Goal: Task Accomplishment & Management: Manage account settings

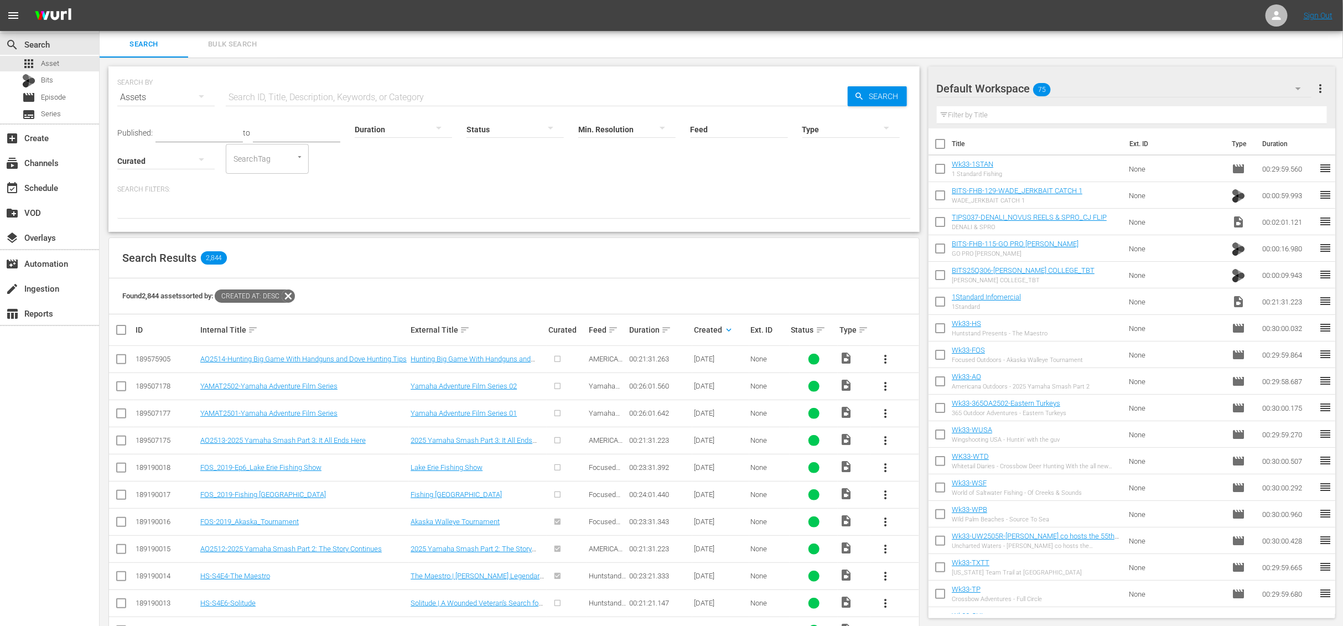
click at [944, 141] on input "checkbox" at bounding box center [939, 145] width 23 height 23
checkbox input "true"
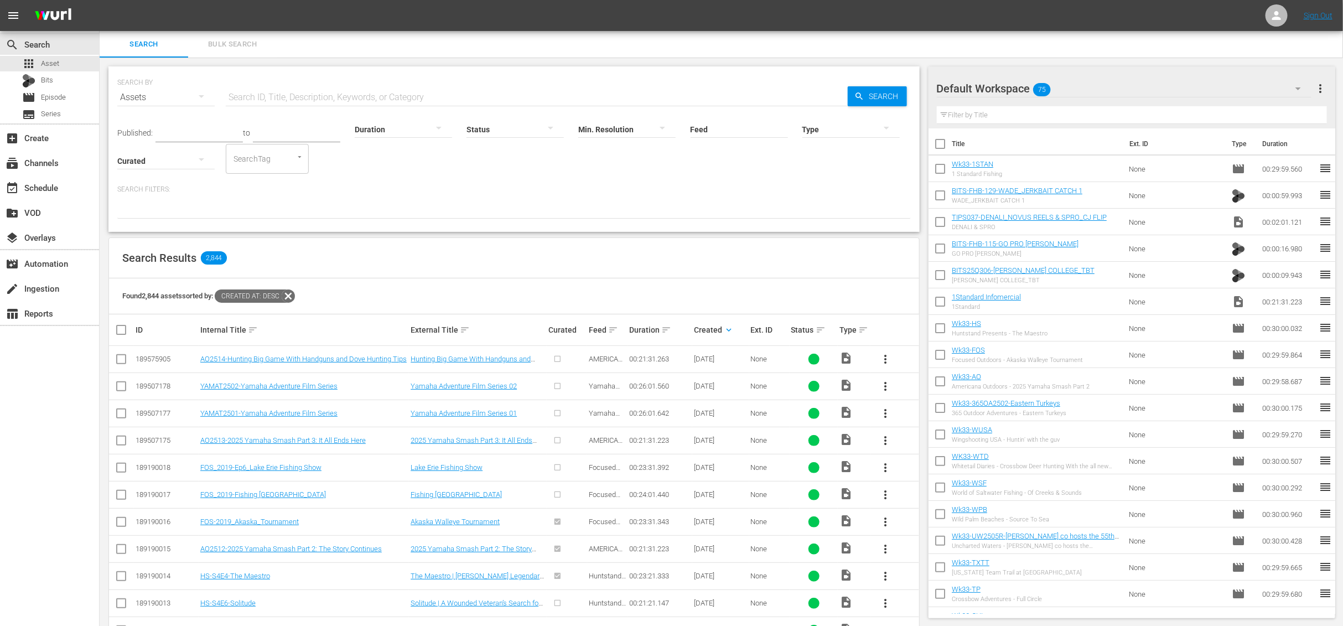
checkbox input "true"
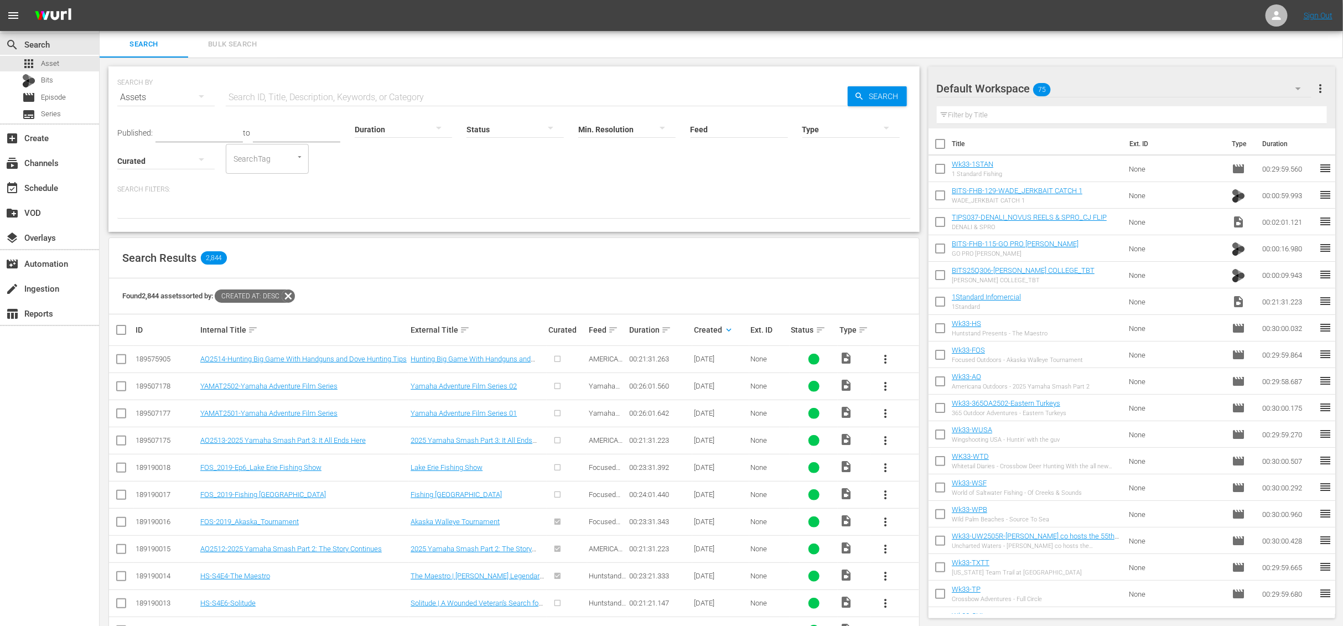
checkbox input "true"
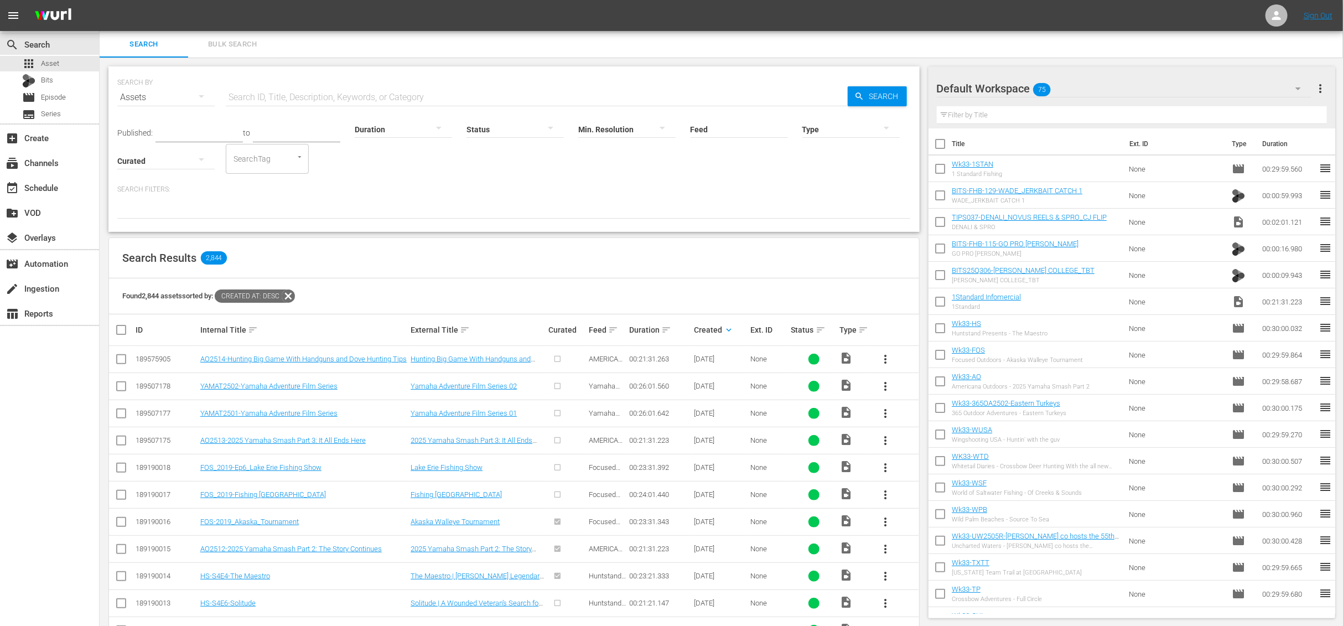
checkbox input "true"
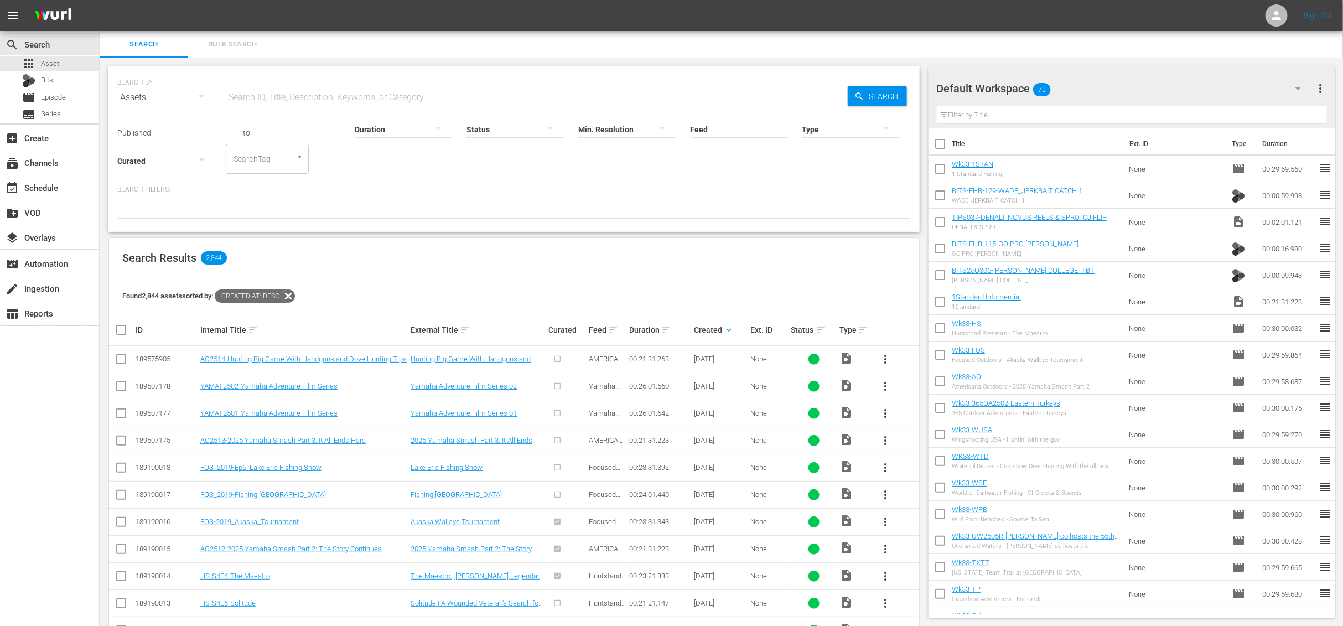
checkbox input "true"
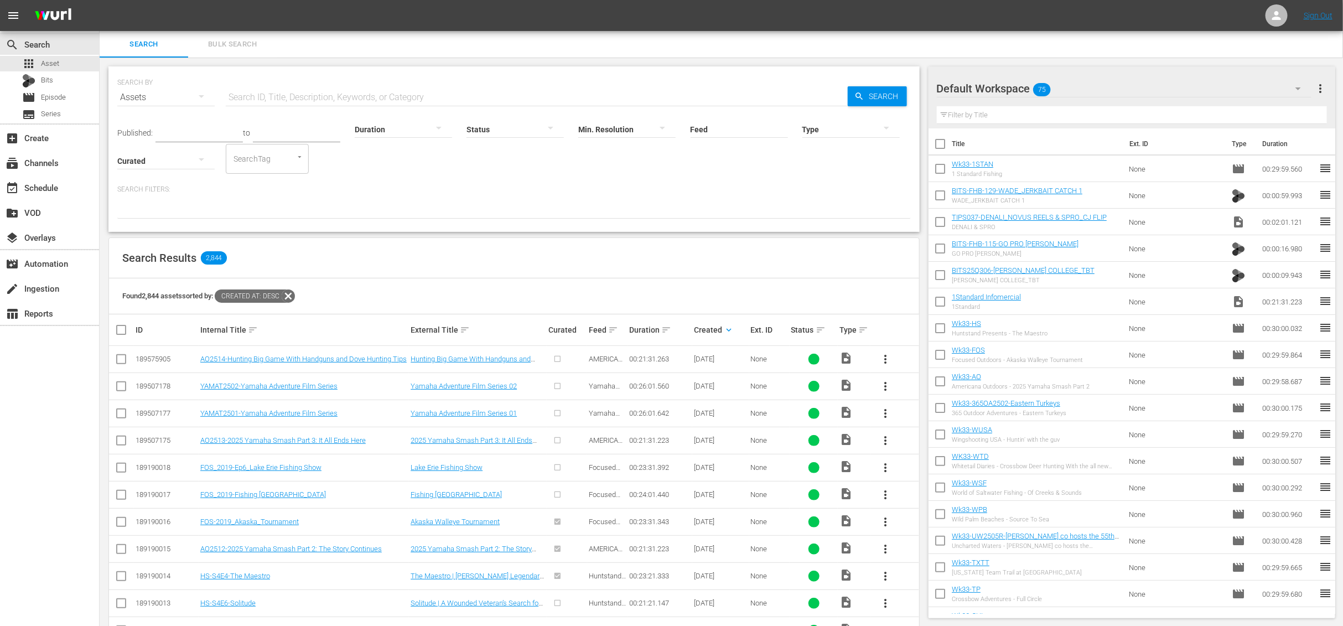
checkbox input "true"
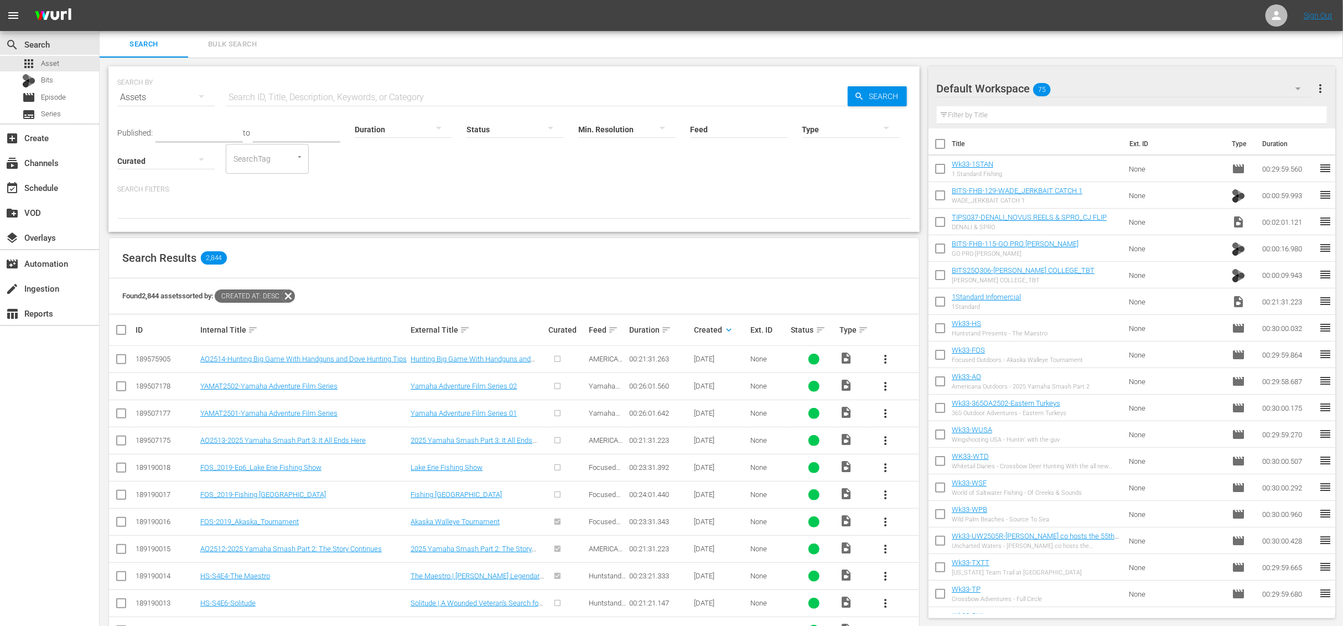
checkbox input "true"
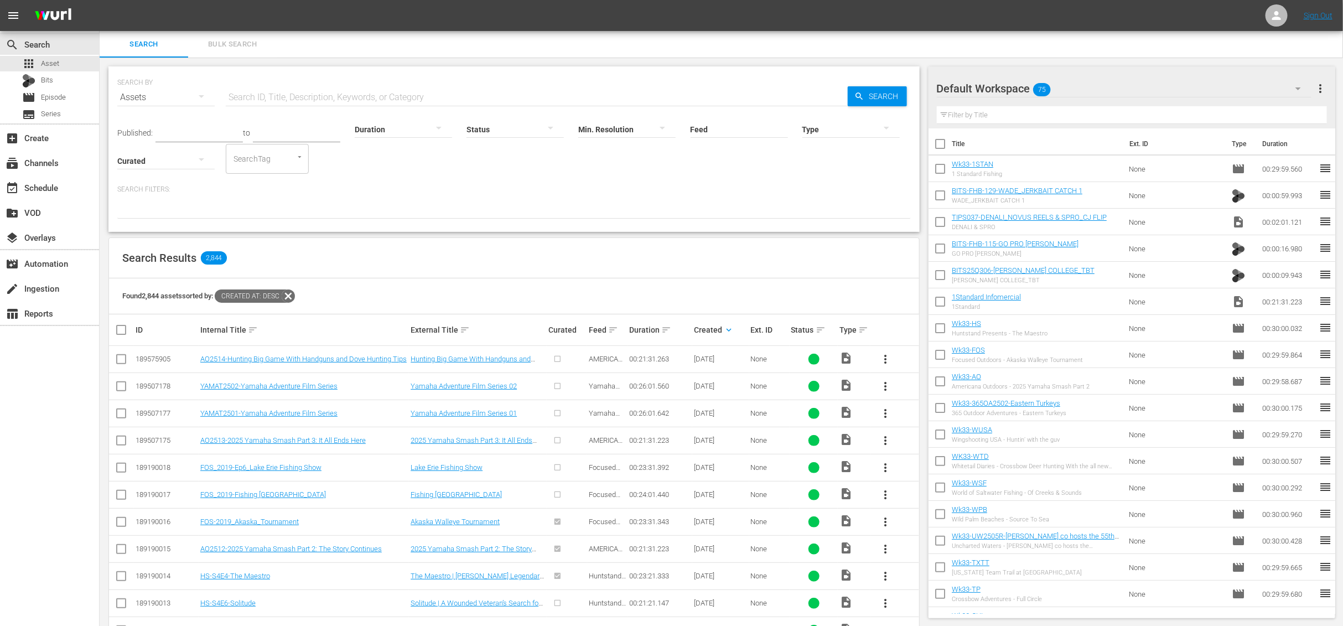
checkbox input "true"
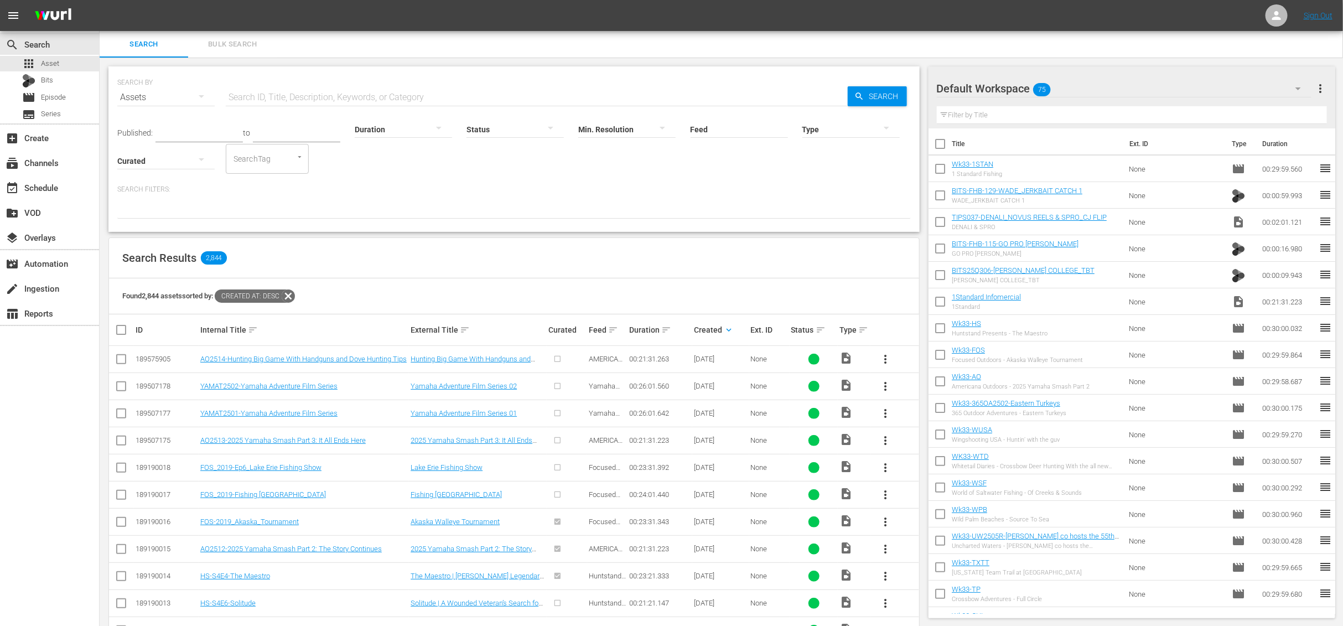
checkbox input "true"
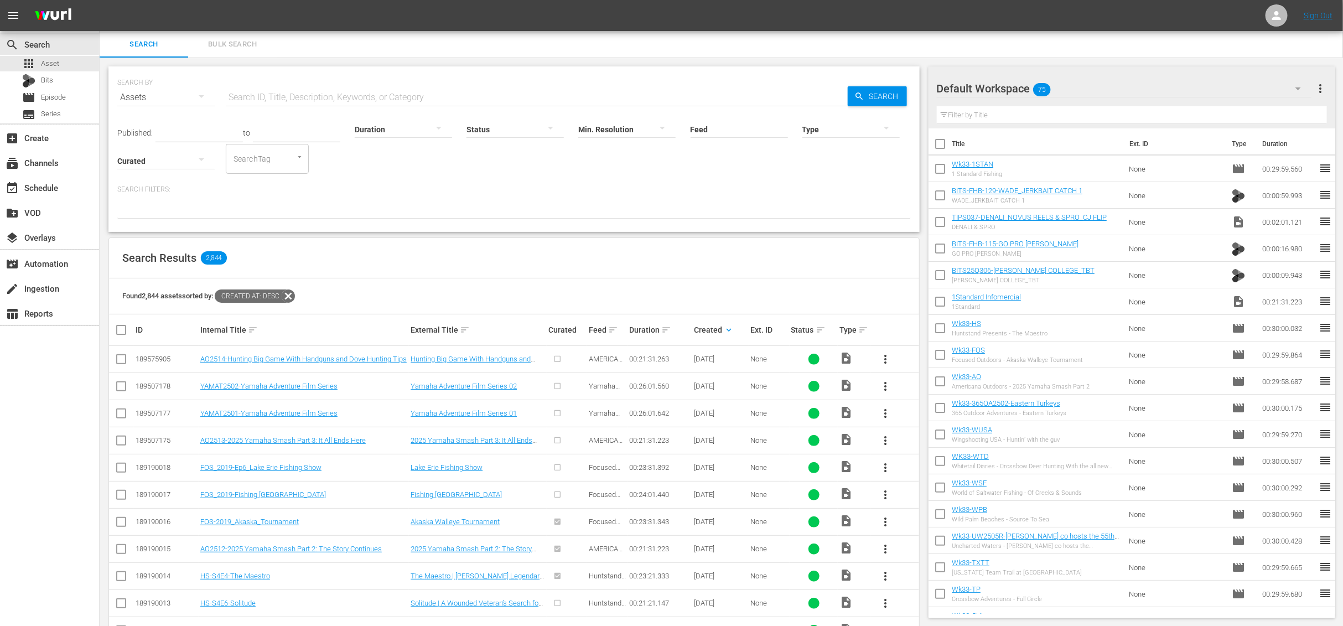
checkbox input "true"
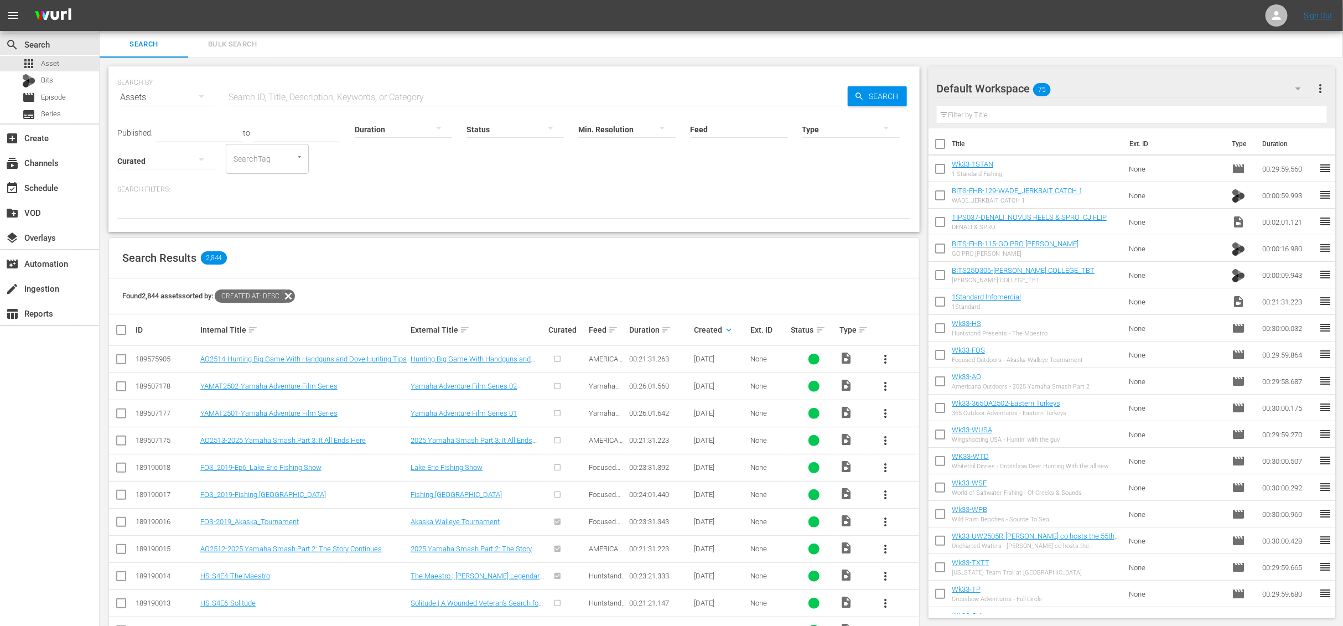
checkbox input "true"
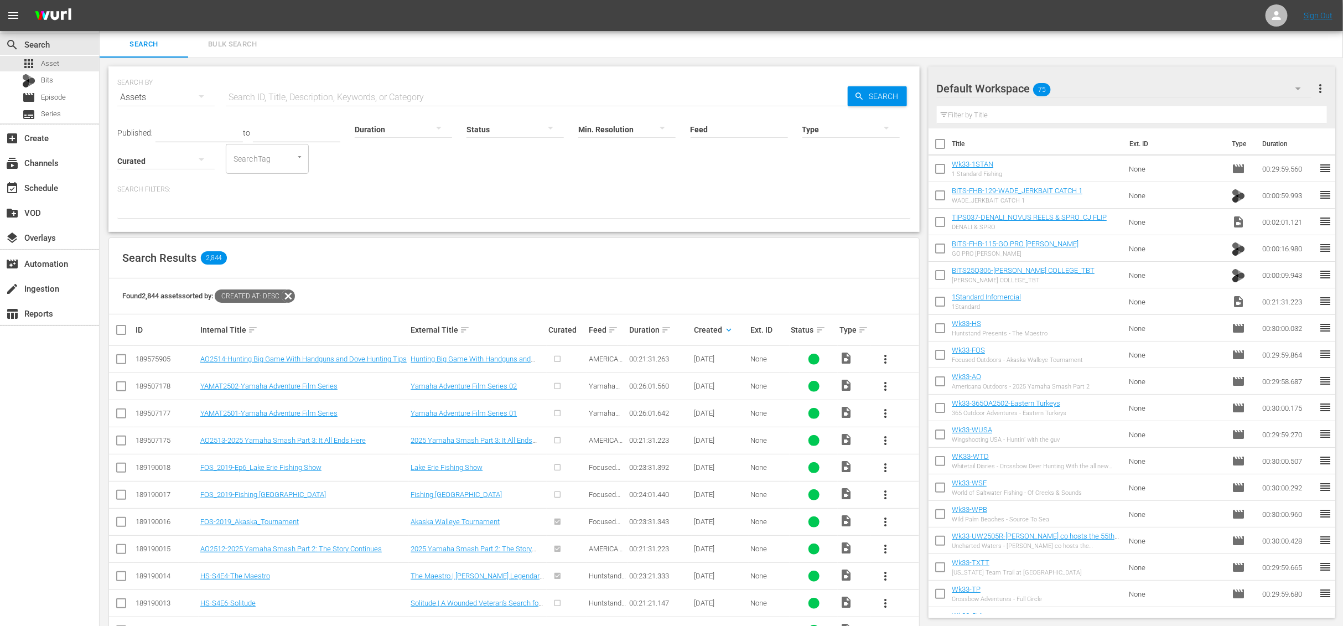
checkbox input "true"
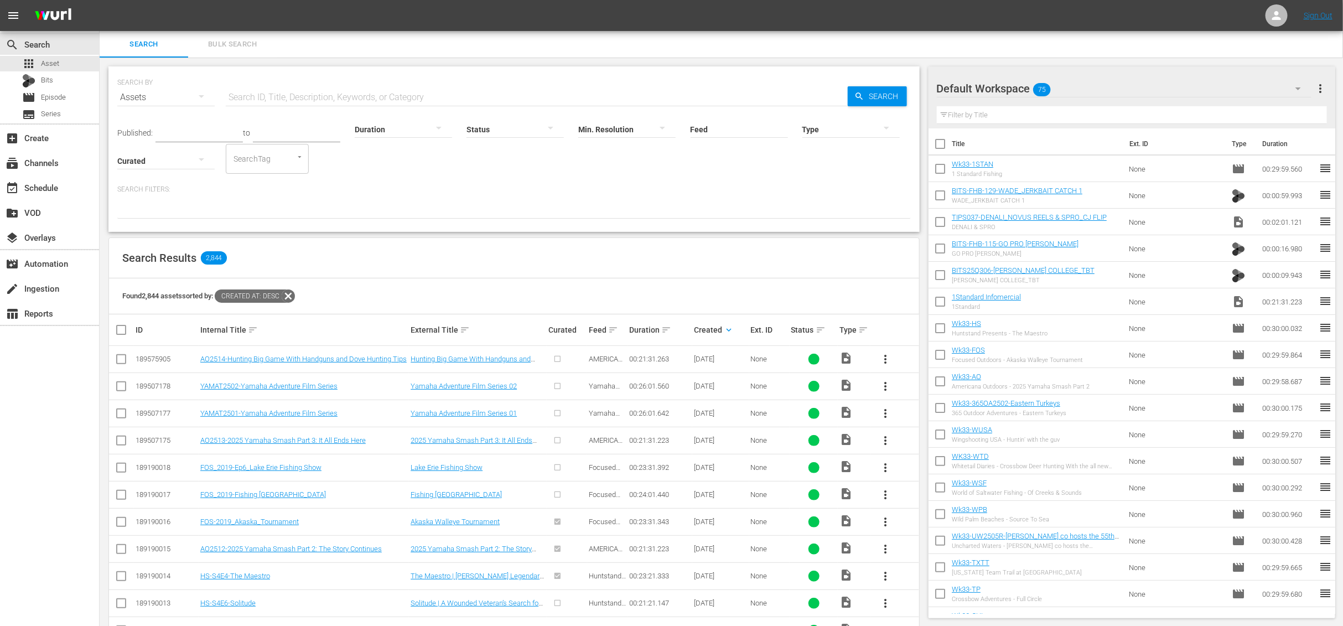
checkbox input "true"
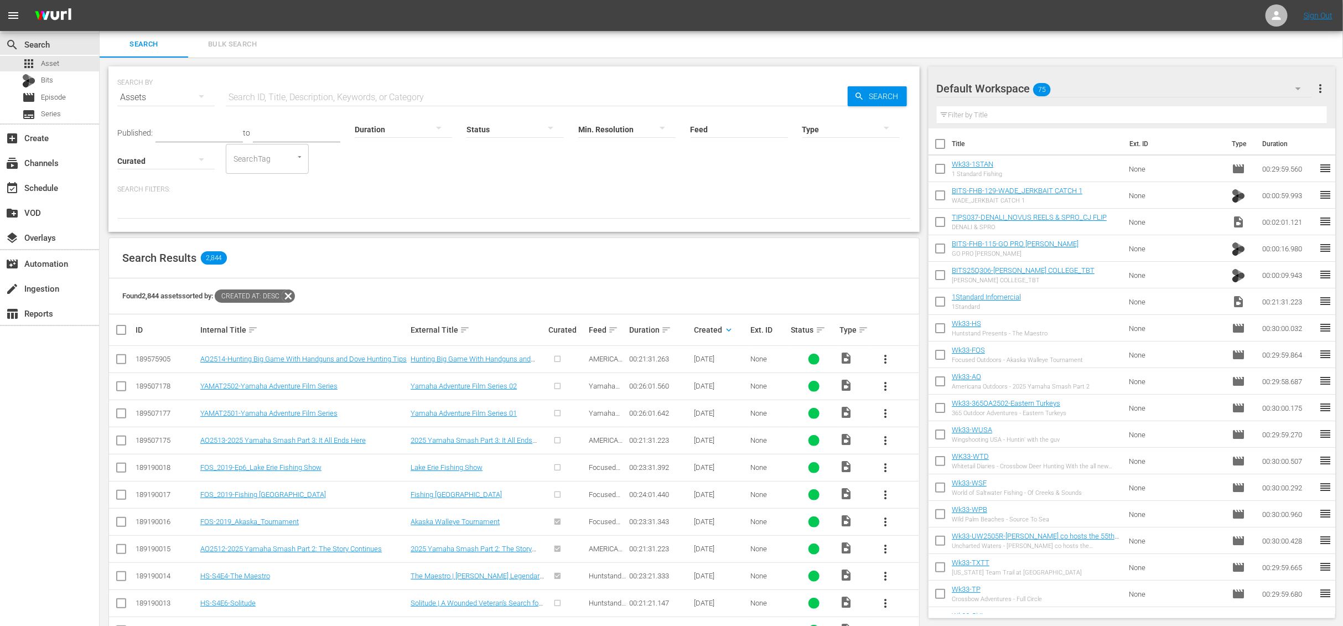
checkbox input "true"
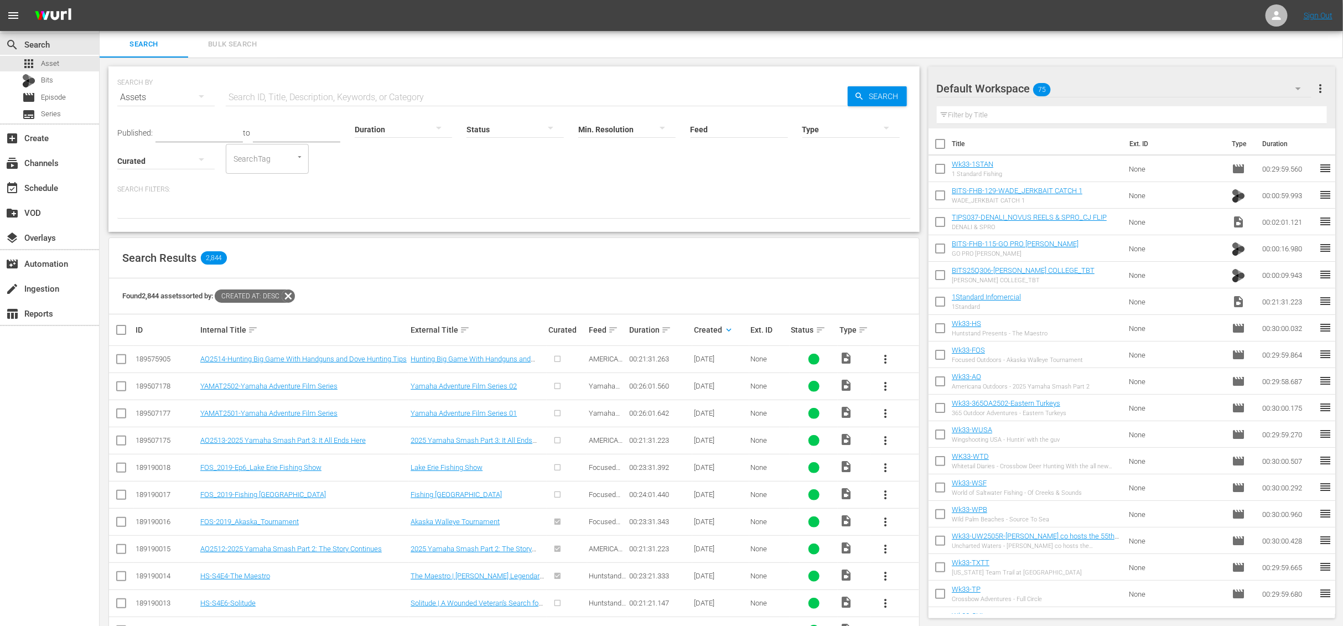
checkbox input "true"
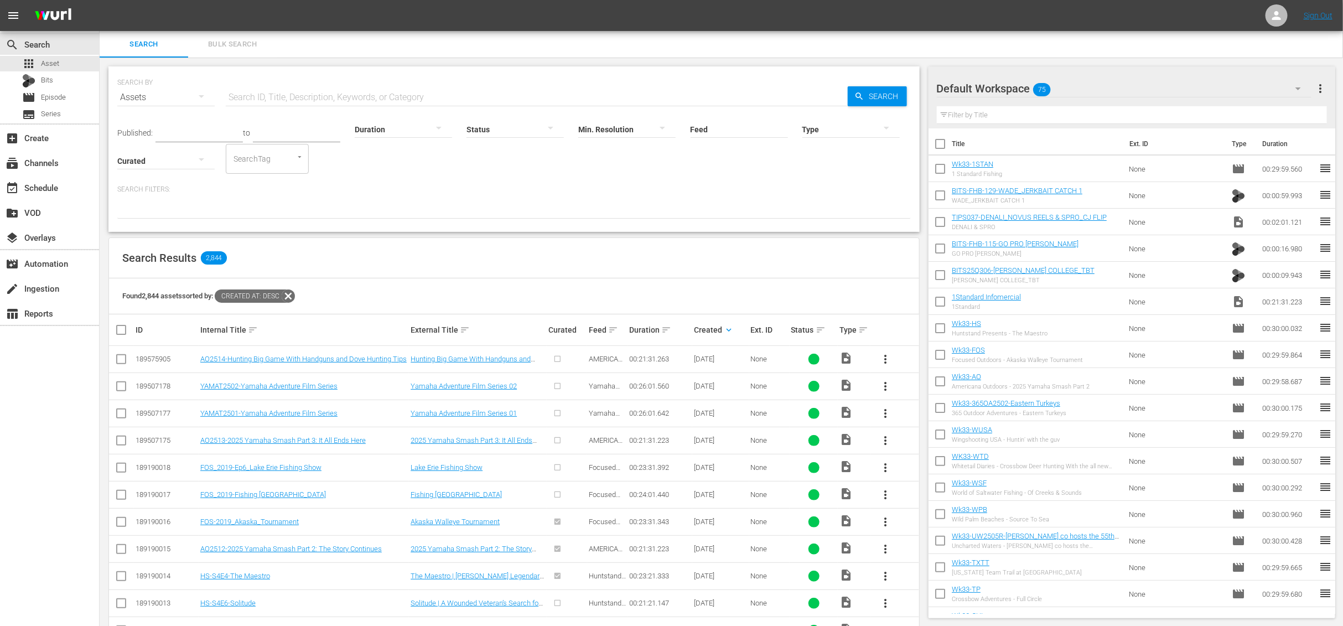
checkbox input "true"
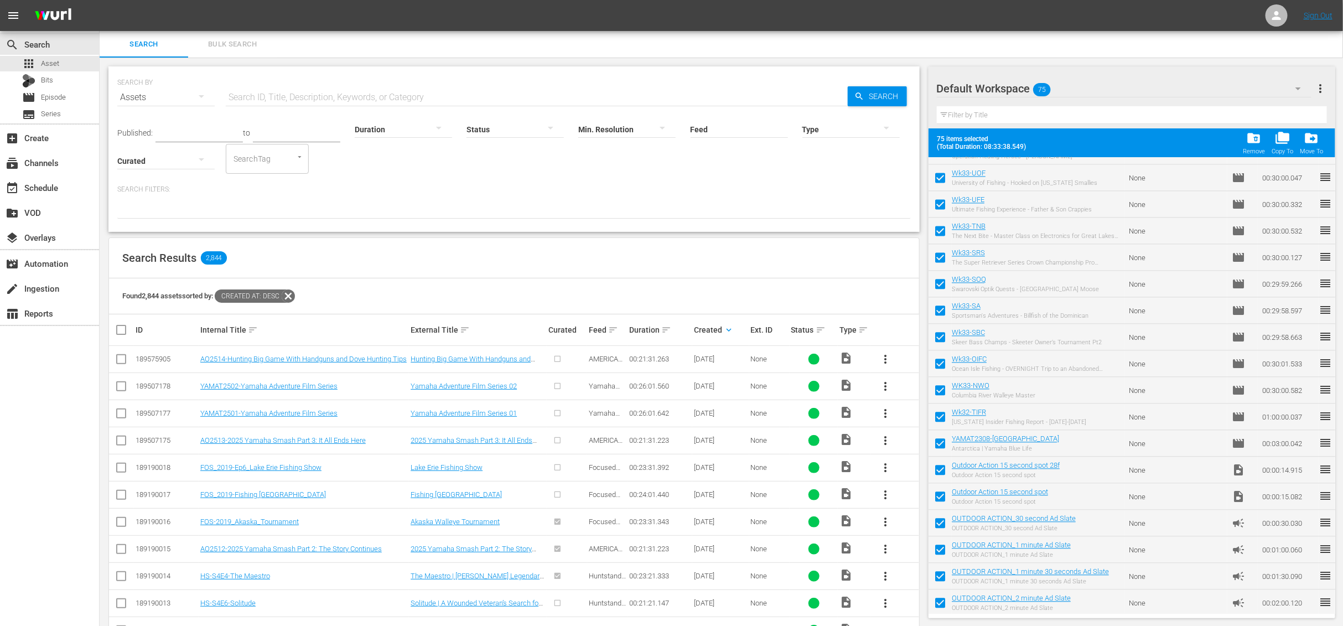
scroll to position [1562, 0]
click at [944, 602] on input "checkbox" at bounding box center [939, 602] width 23 height 23
checkbox input "false"
click at [942, 563] on span at bounding box center [939, 574] width 23 height 23
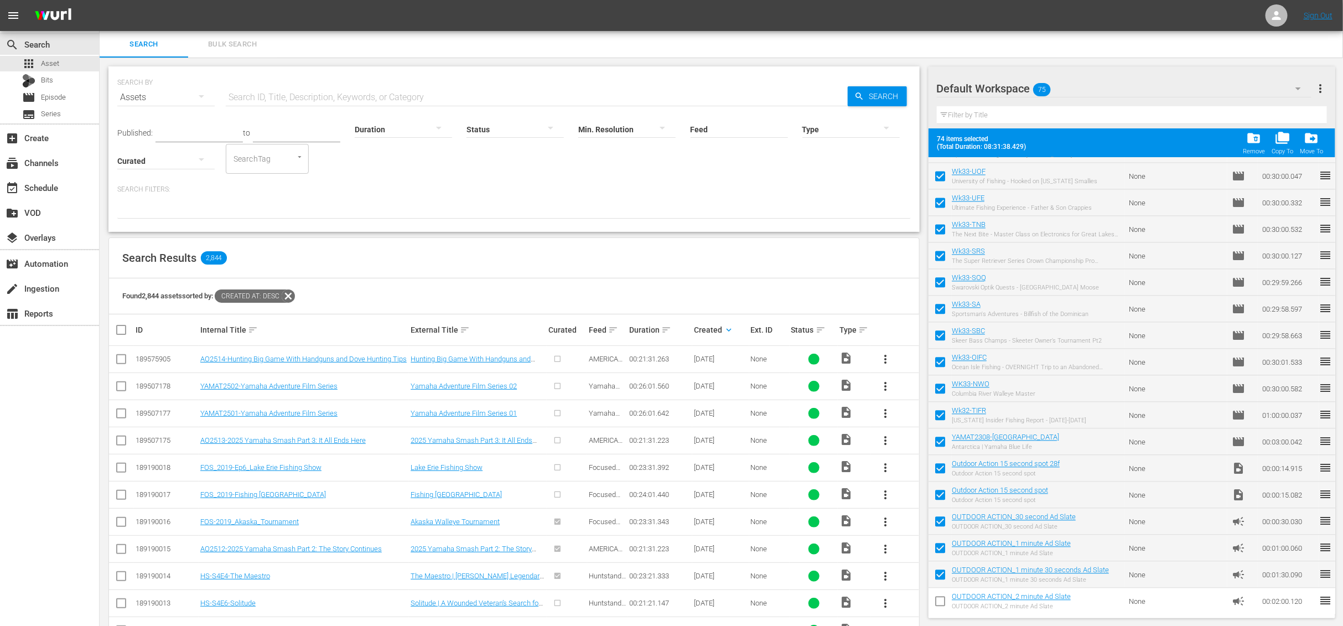
click at [940, 574] on input "checkbox" at bounding box center [939, 576] width 23 height 23
checkbox input "false"
click at [939, 547] on input "checkbox" at bounding box center [939, 549] width 23 height 23
checkbox input "false"
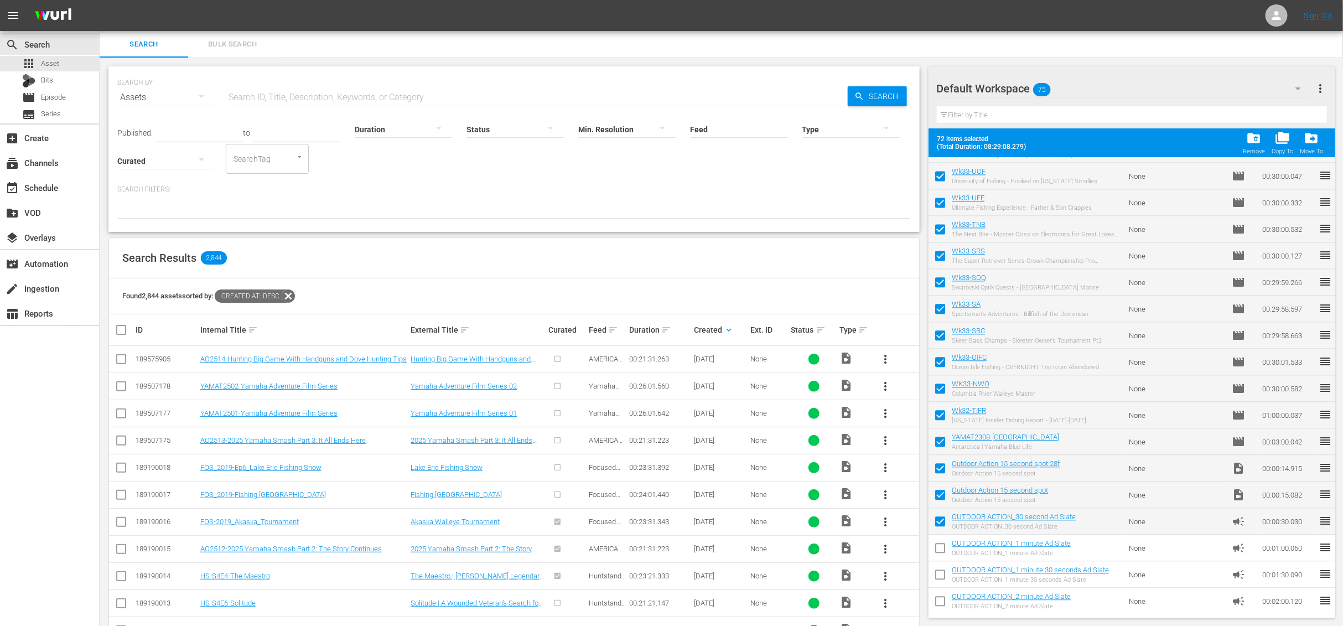
click at [939, 522] on input "checkbox" at bounding box center [939, 523] width 23 height 23
checkbox input "false"
click at [938, 486] on input "checkbox" at bounding box center [939, 496] width 23 height 23
checkbox input "false"
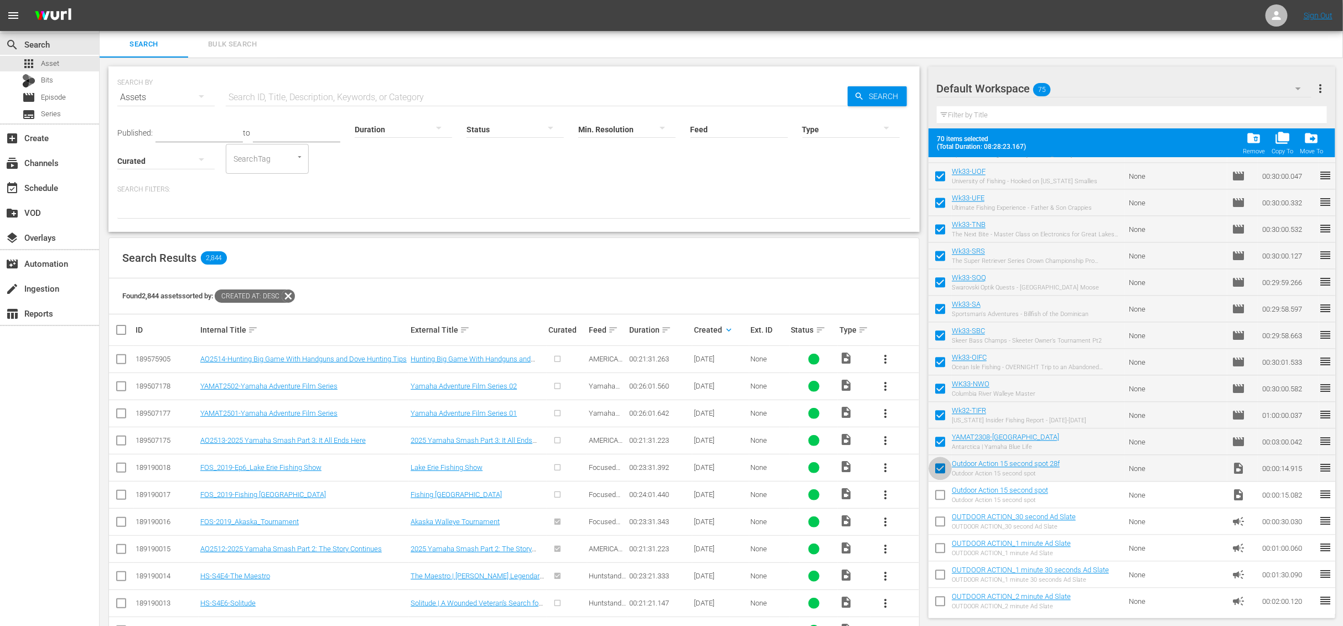
click at [937, 469] on input "checkbox" at bounding box center [939, 470] width 23 height 23
checkbox input "false"
click at [937, 448] on input "checkbox" at bounding box center [939, 443] width 23 height 23
checkbox input "false"
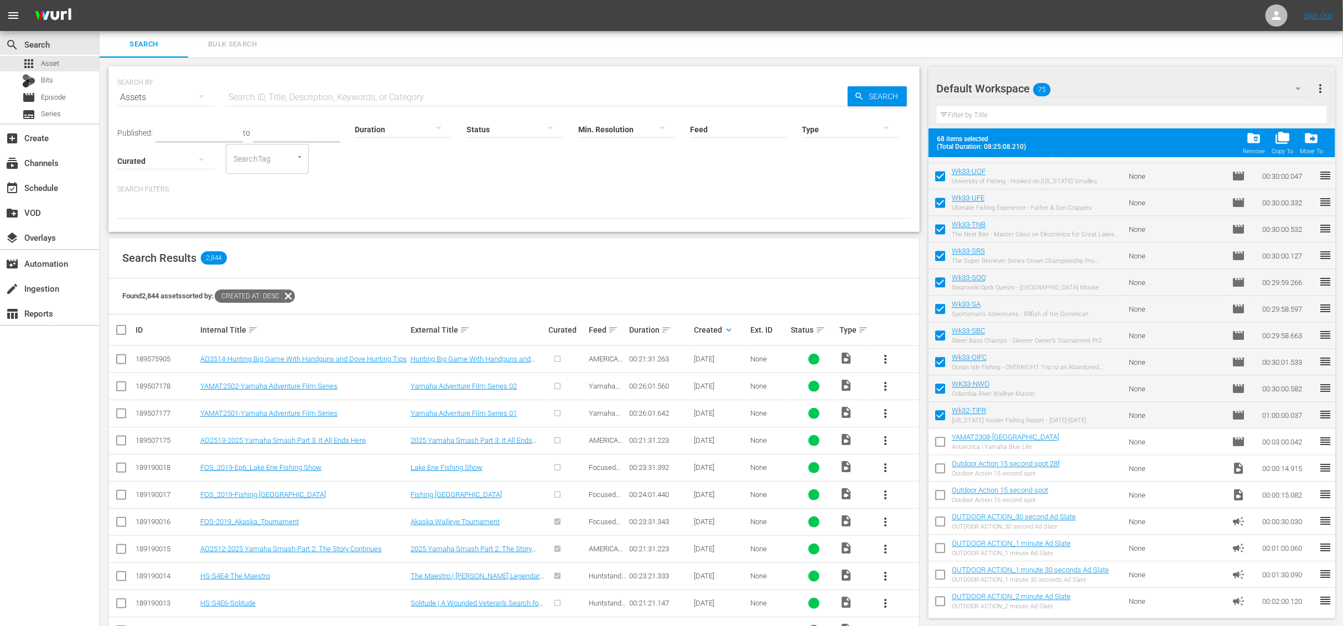
click at [937, 416] on input "checkbox" at bounding box center [939, 417] width 23 height 23
checkbox input "false"
click at [1259, 142] on span "folder_delete" at bounding box center [1254, 138] width 15 height 15
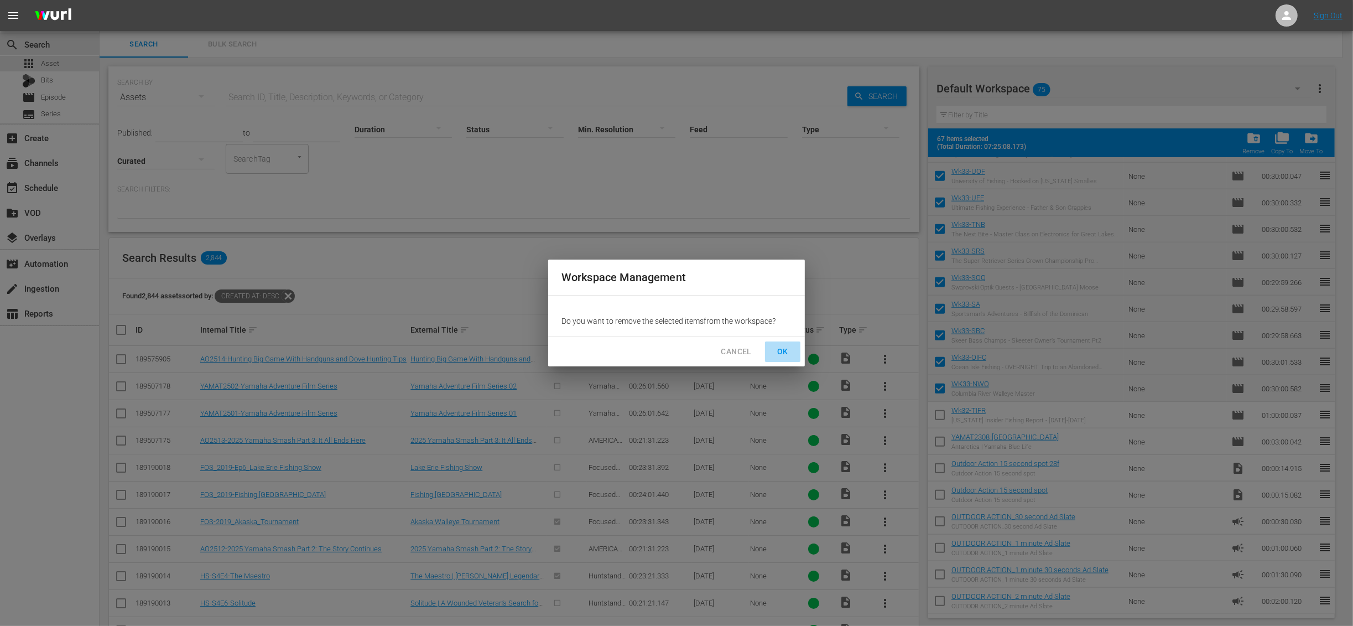
click at [785, 343] on button "OK" at bounding box center [782, 351] width 35 height 20
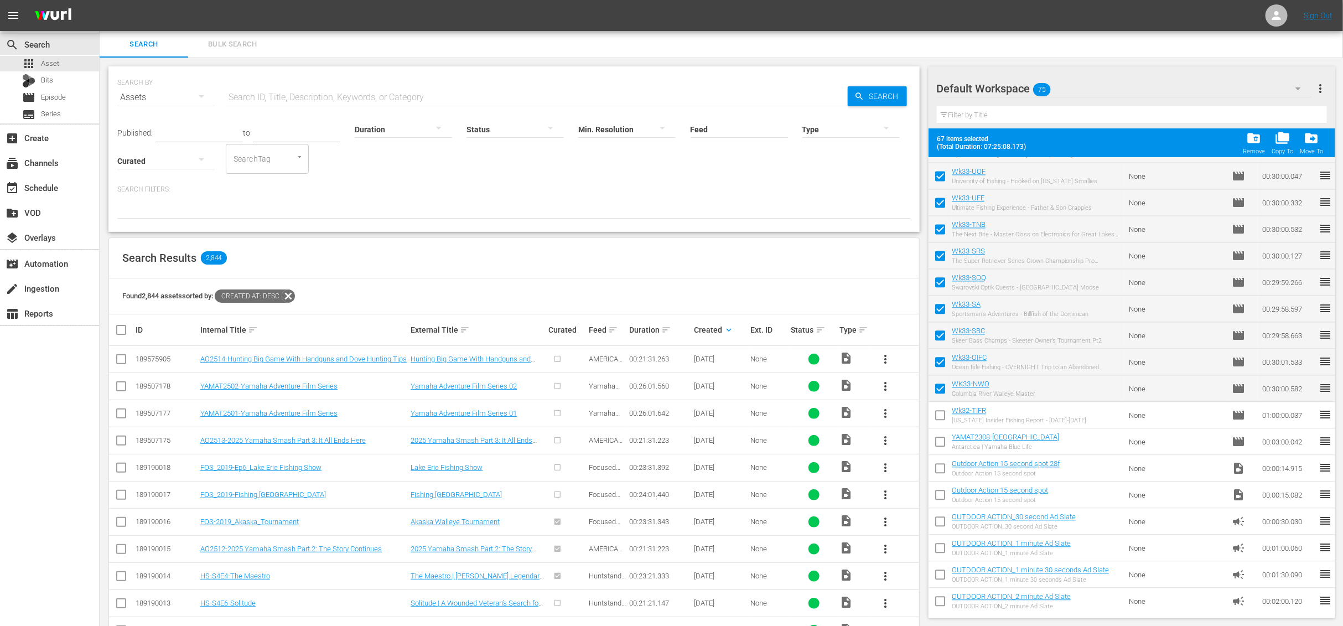
checkbox input "false"
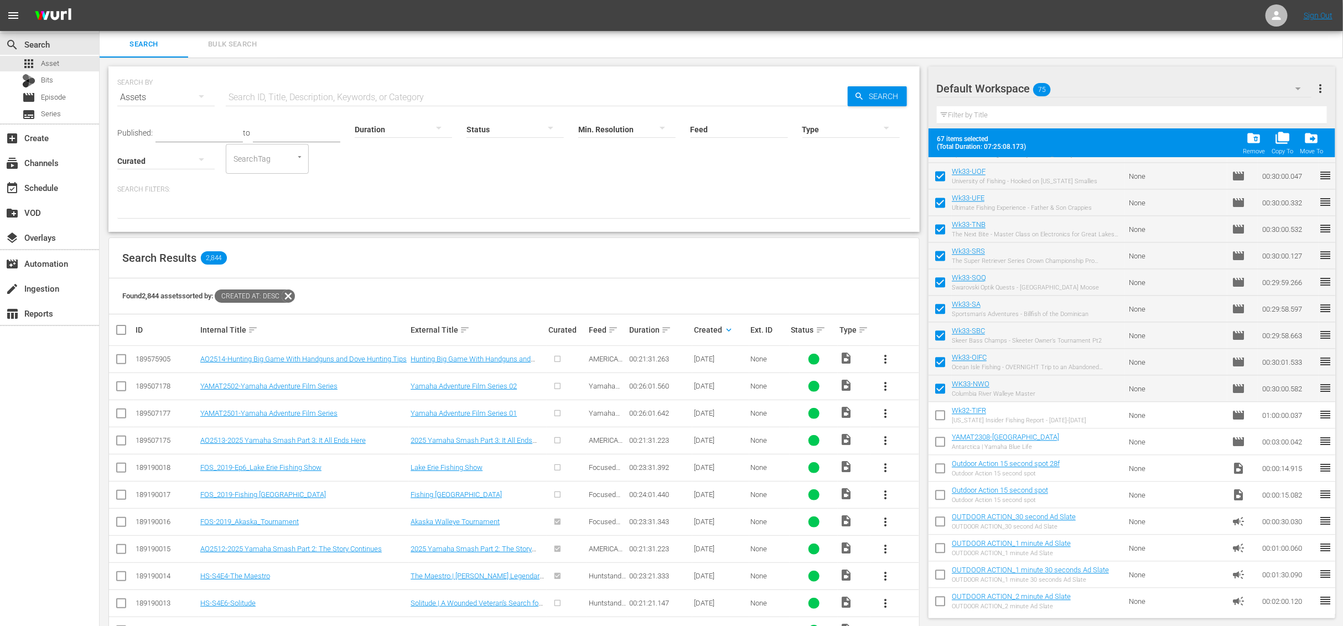
checkbox input "false"
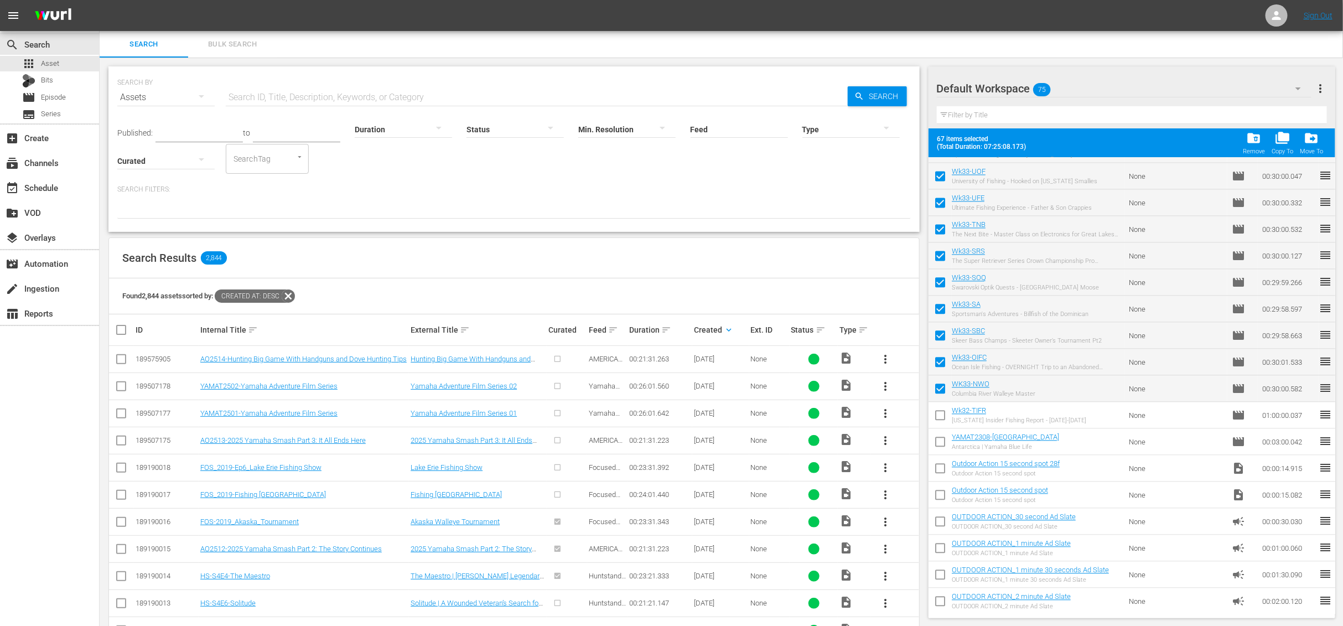
checkbox input "false"
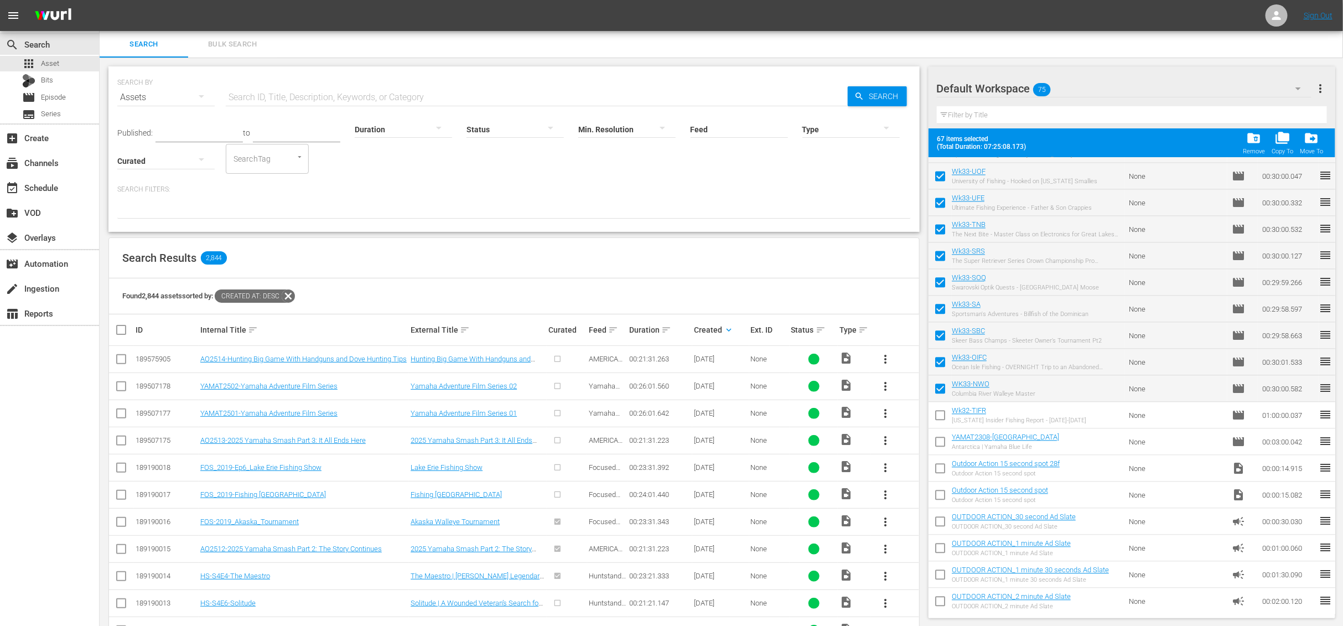
checkbox input "false"
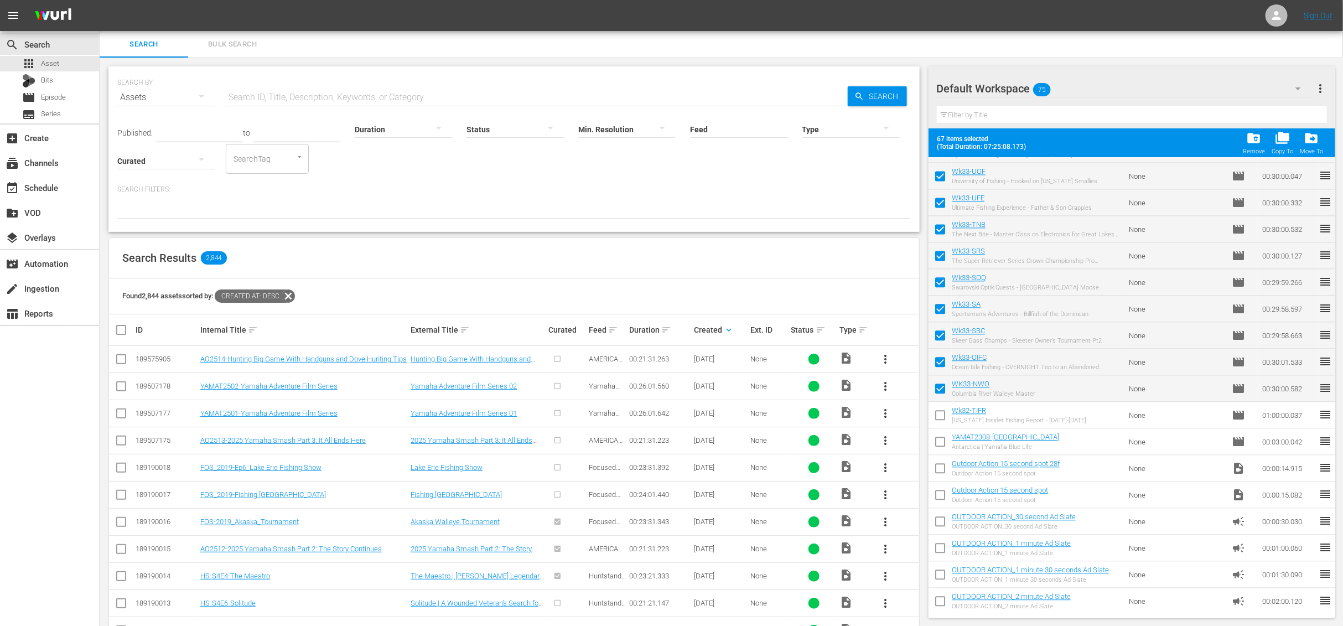
checkbox input "false"
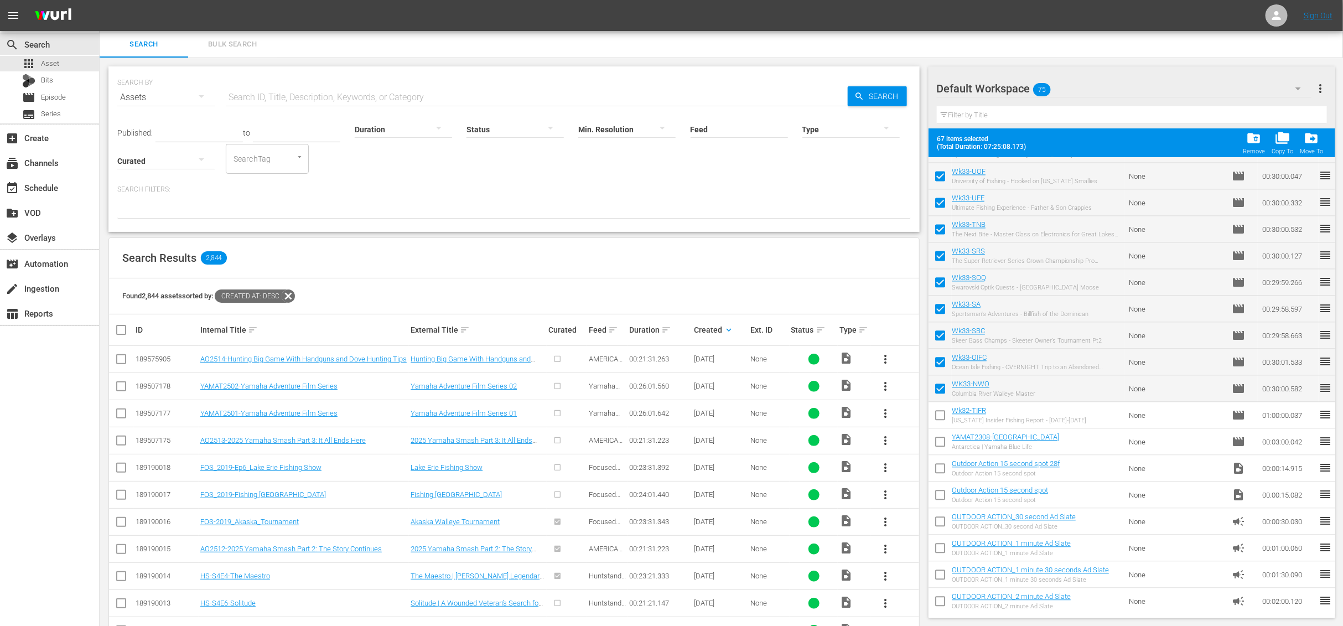
checkbox input "false"
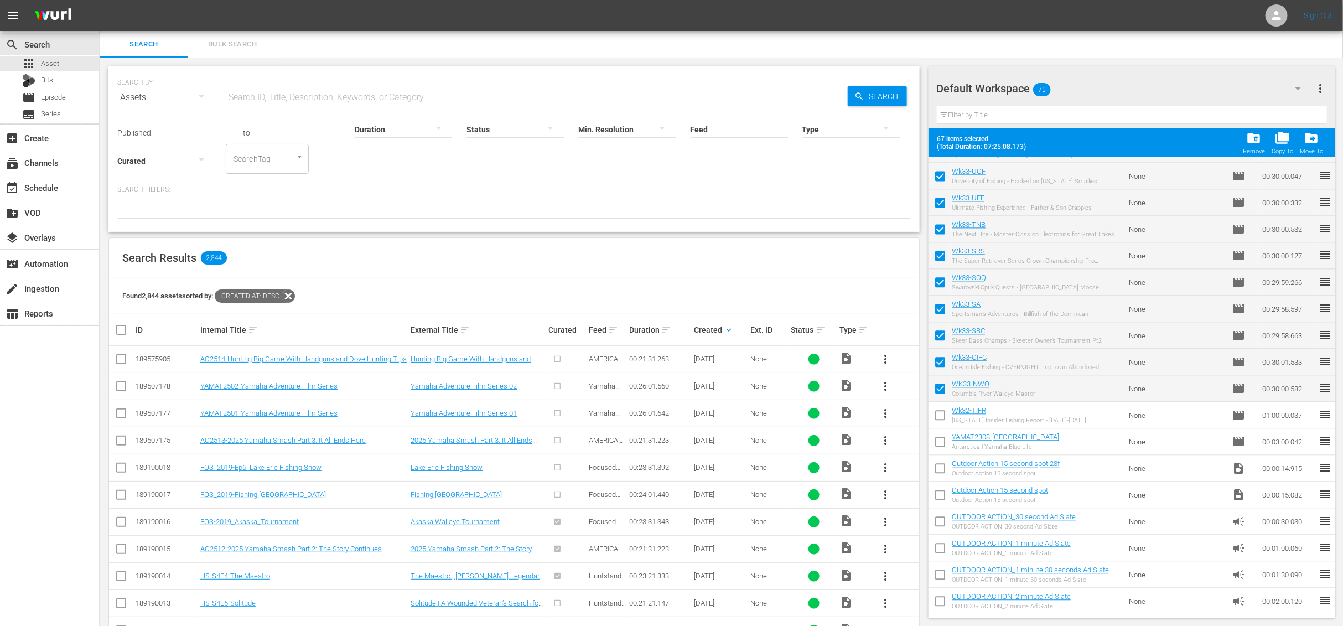
checkbox input "false"
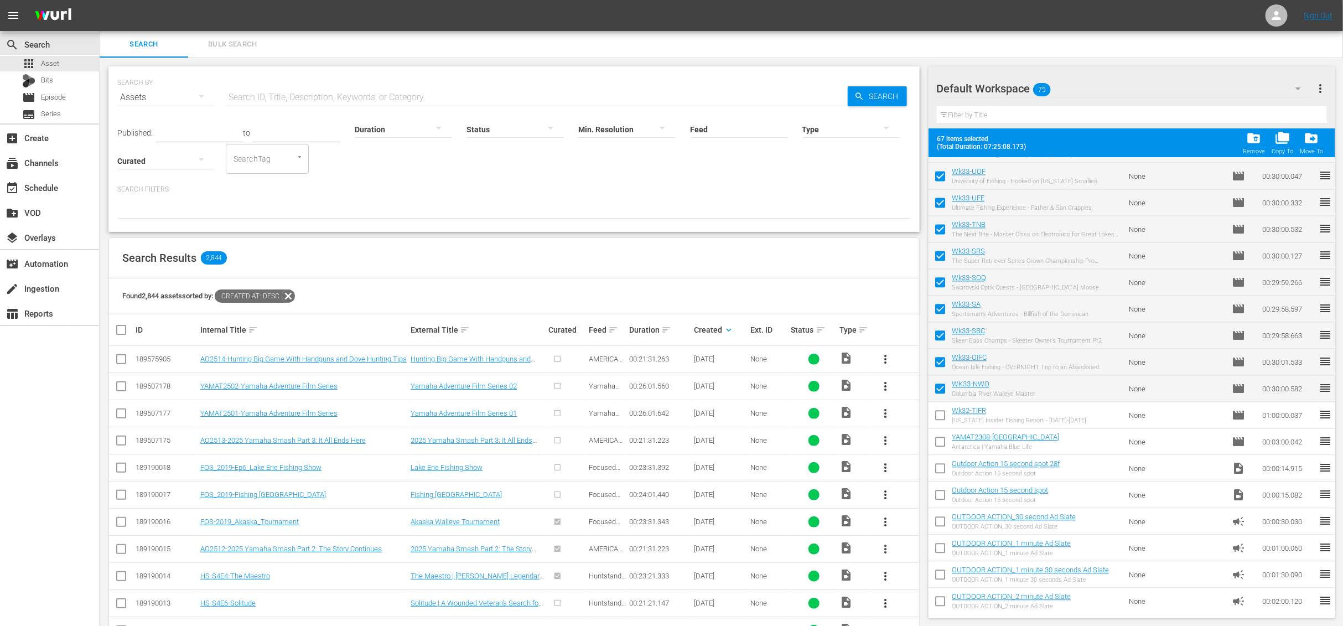
checkbox input "false"
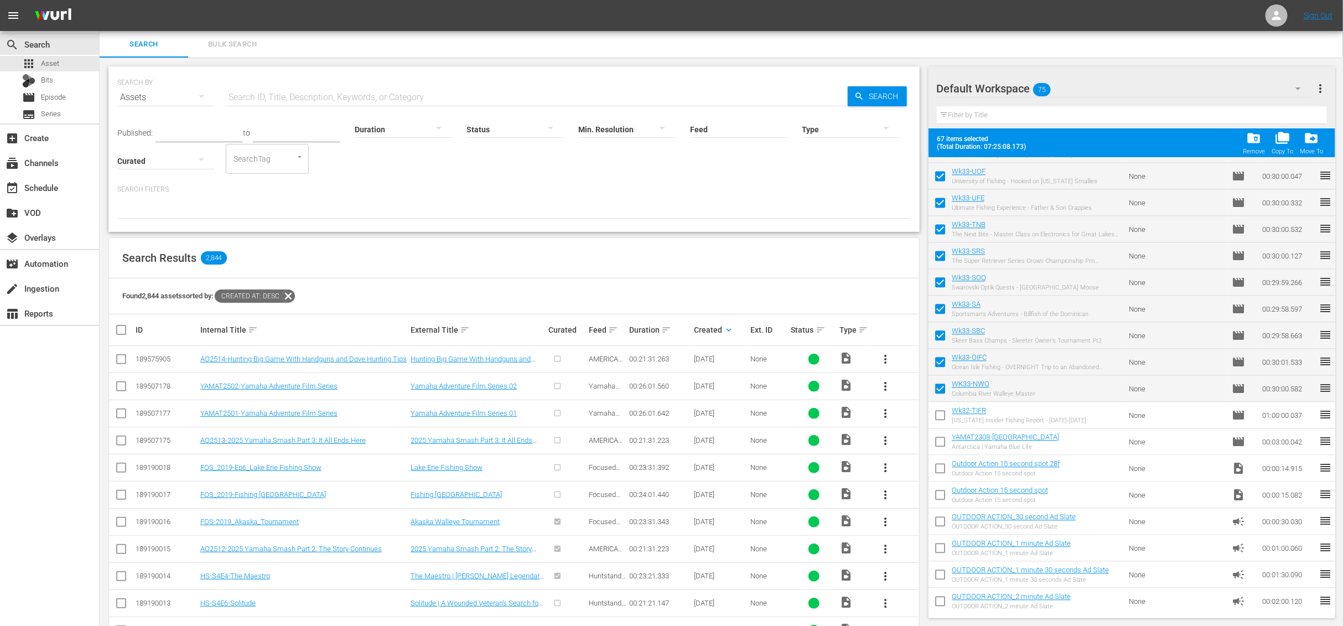
checkbox input "false"
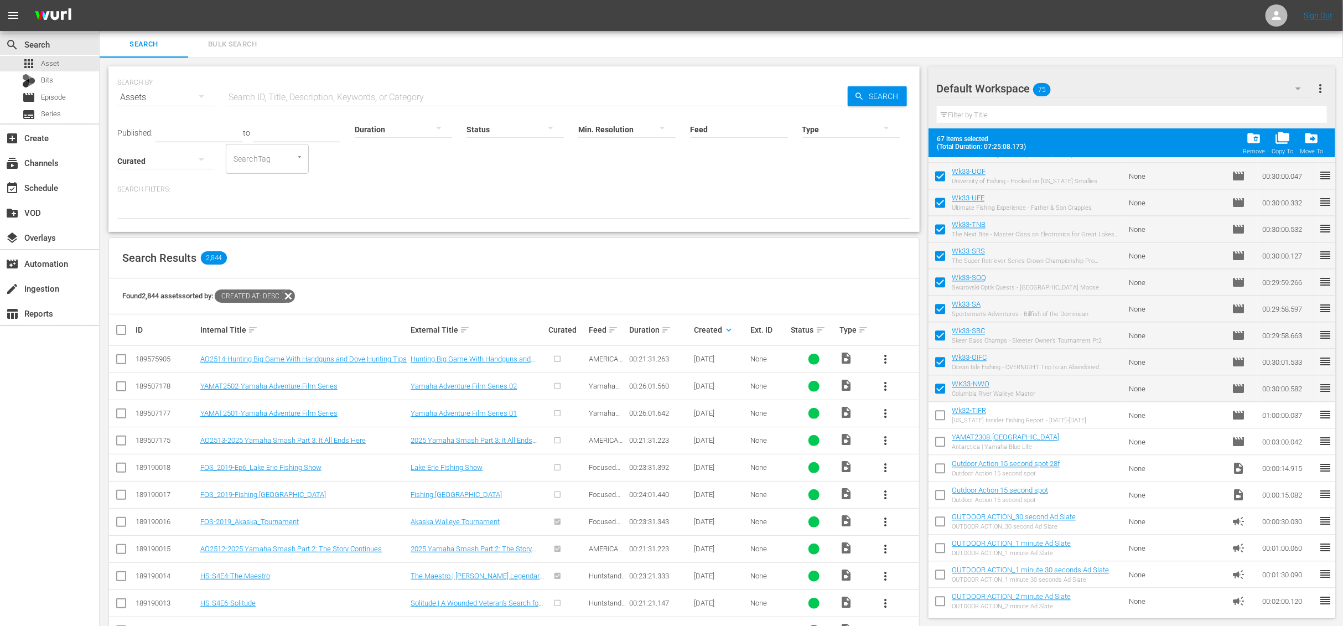
checkbox input "false"
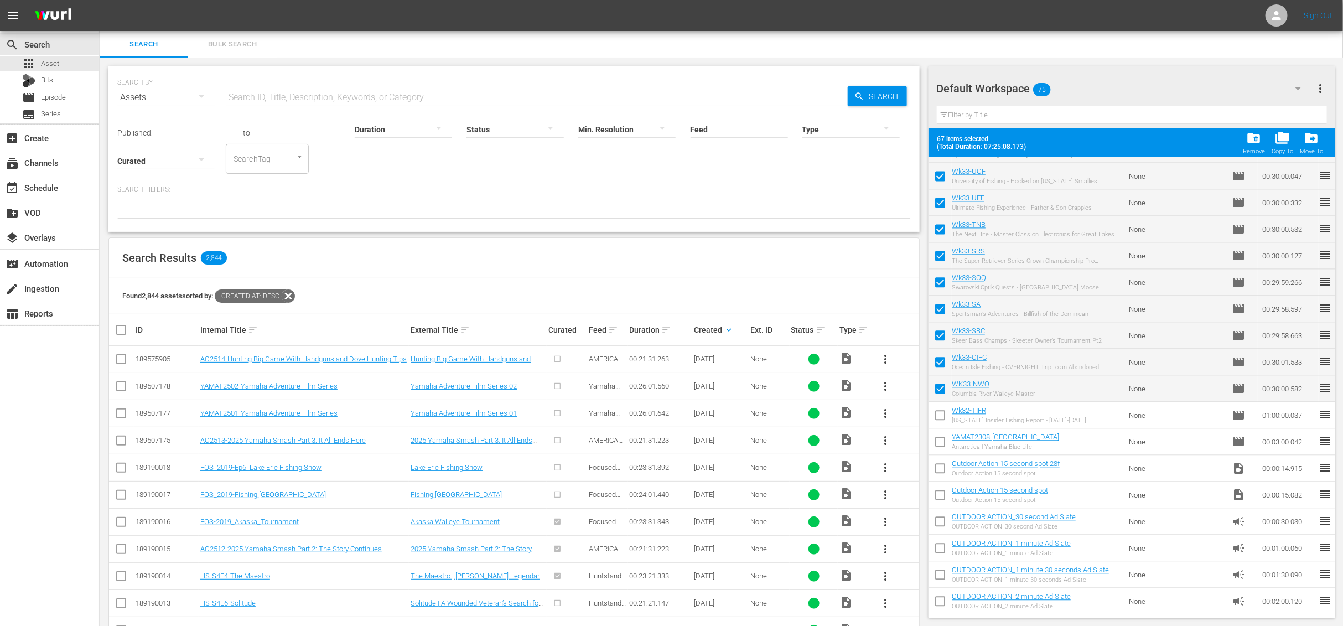
checkbox input "false"
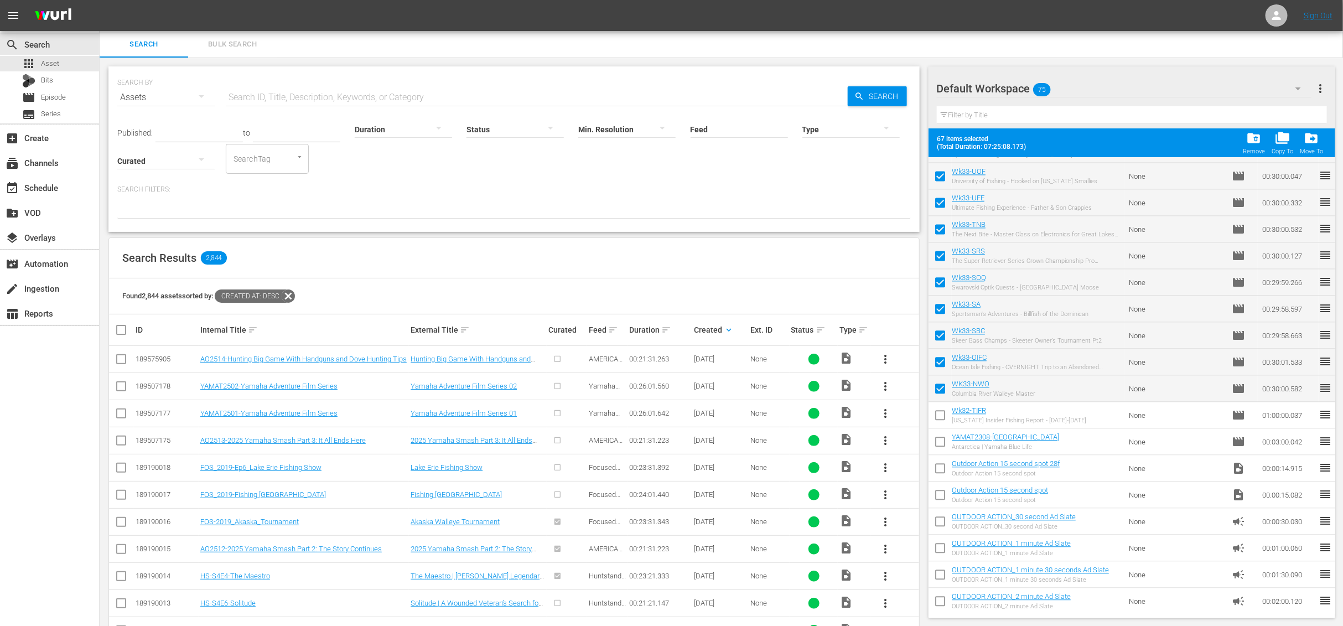
checkbox input "false"
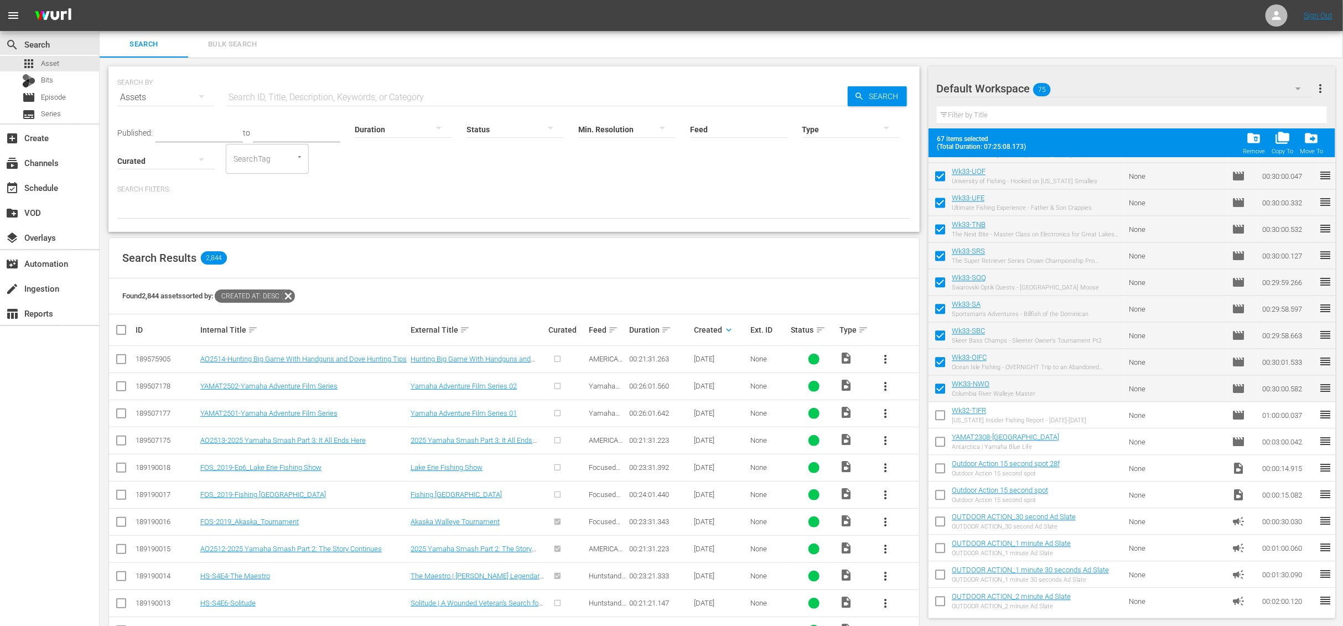
checkbox input "false"
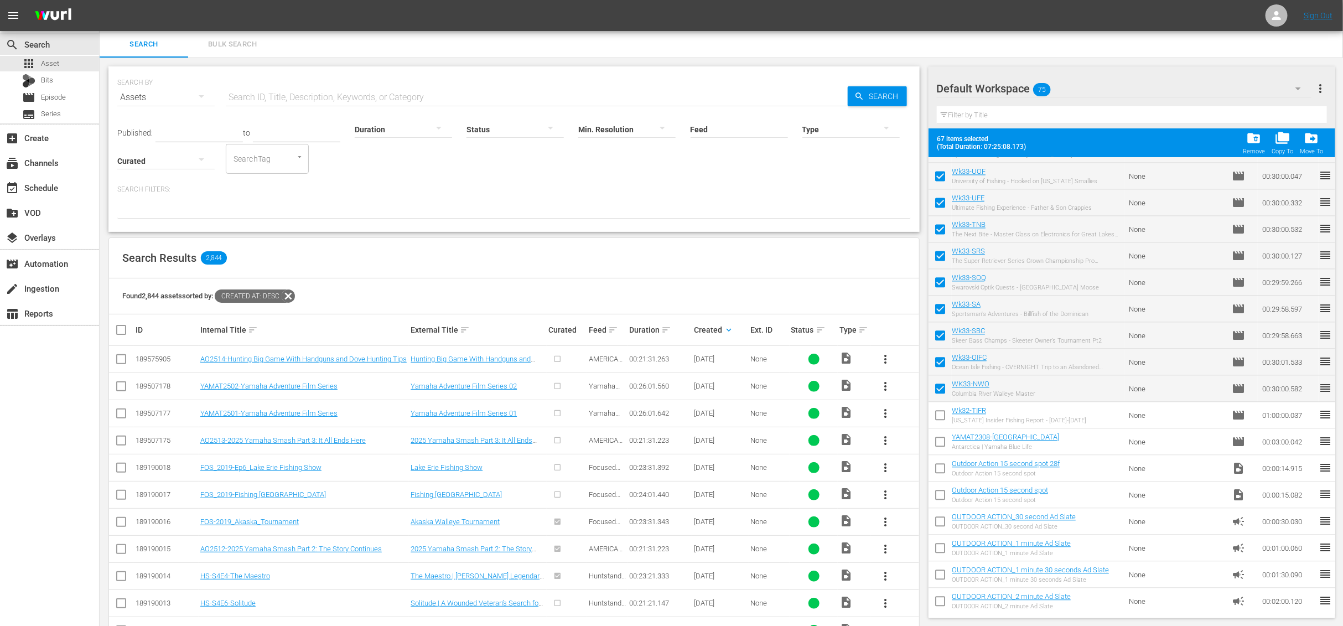
checkbox input "false"
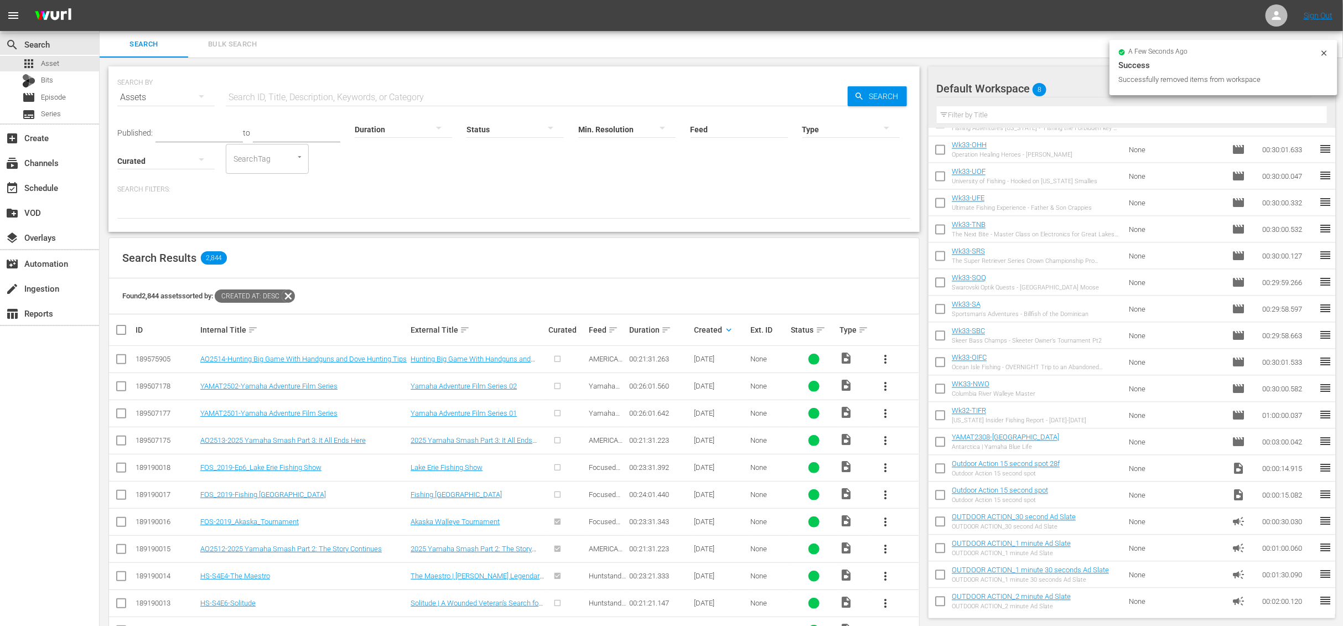
scroll to position [0, 0]
